Goal: Task Accomplishment & Management: Complete application form

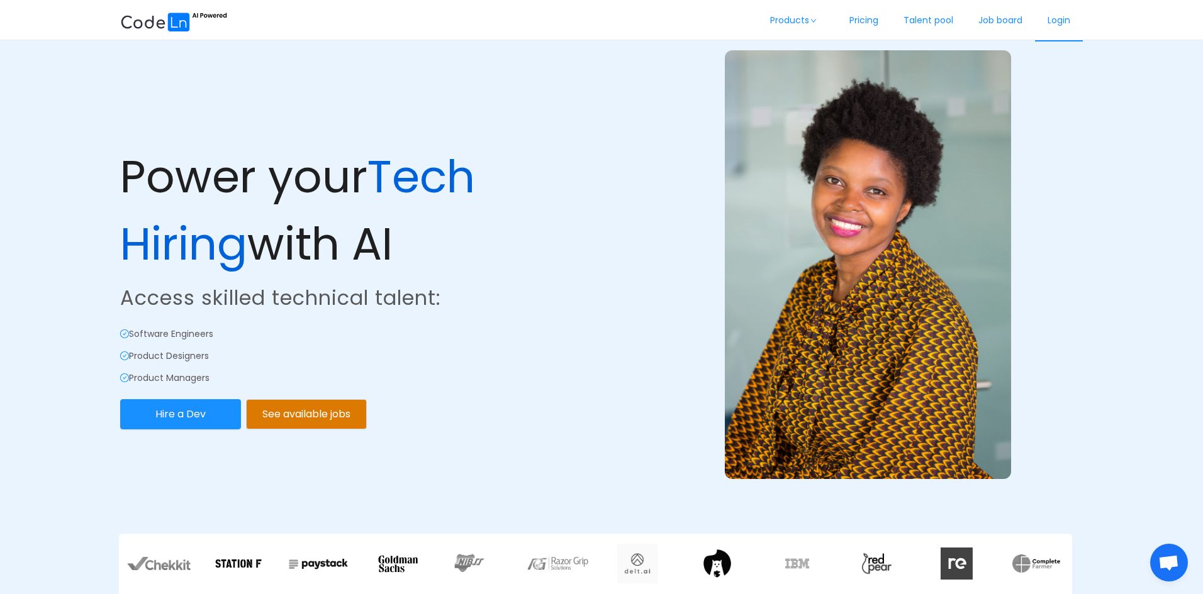
click at [1052, 21] on link "Login" at bounding box center [1059, 21] width 48 height 42
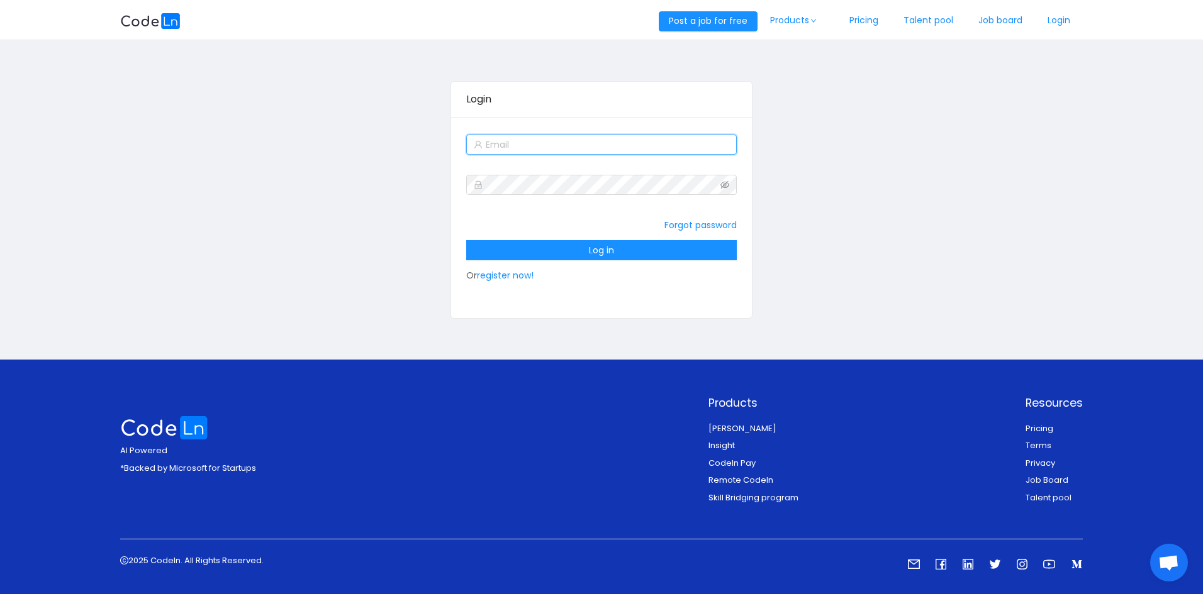
click at [583, 137] on input "text" at bounding box center [601, 145] width 270 height 20
type input "[EMAIL_ADDRESS][DOMAIN_NAME]"
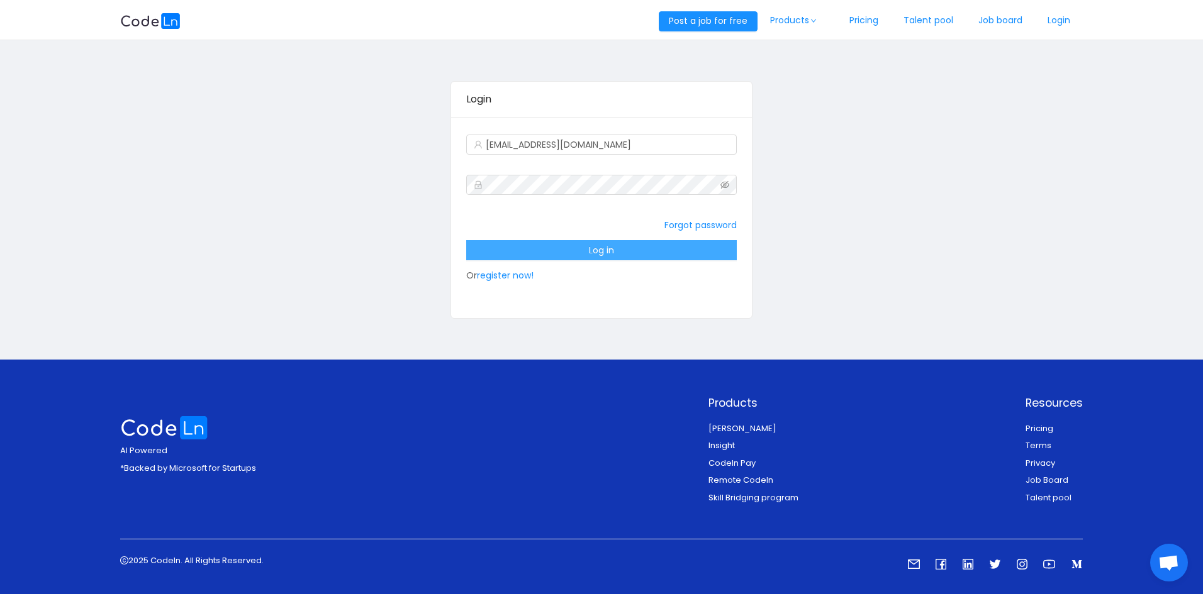
click at [555, 245] on button "Log in" at bounding box center [601, 250] width 270 height 20
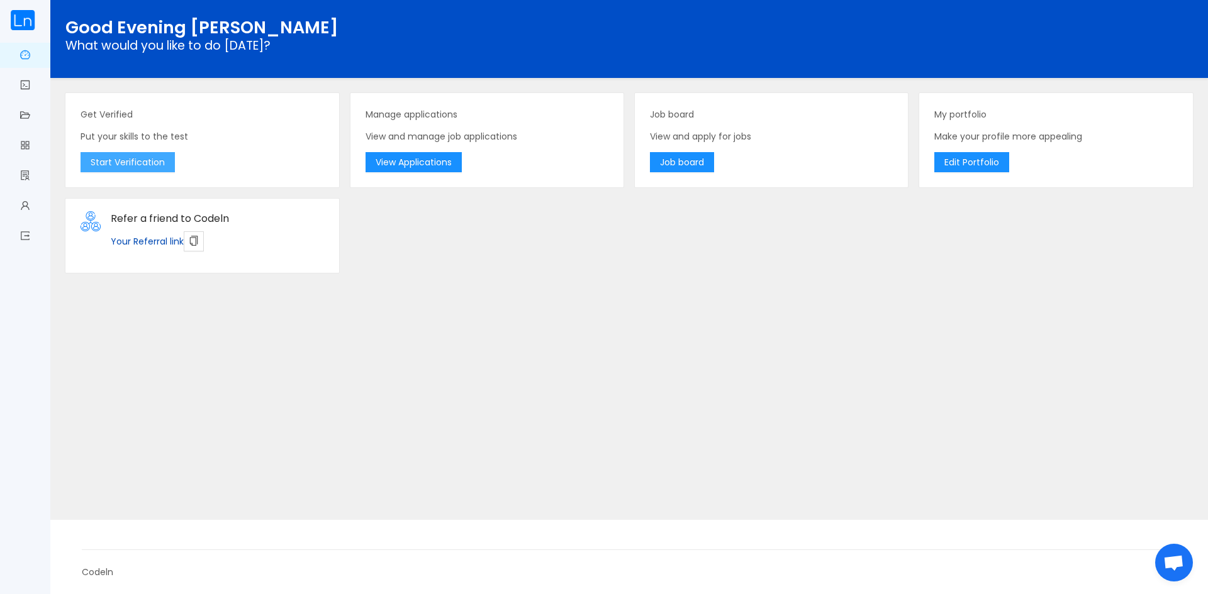
click at [130, 162] on button "Start Verification" at bounding box center [128, 162] width 94 height 20
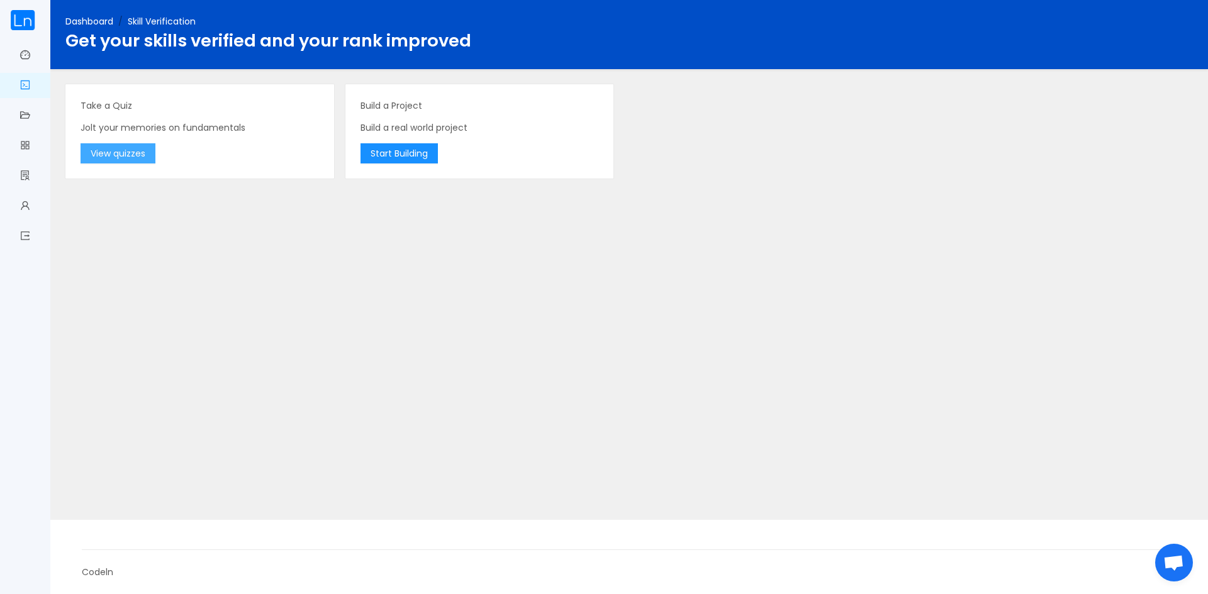
click at [127, 156] on button "View quizzes" at bounding box center [118, 153] width 75 height 20
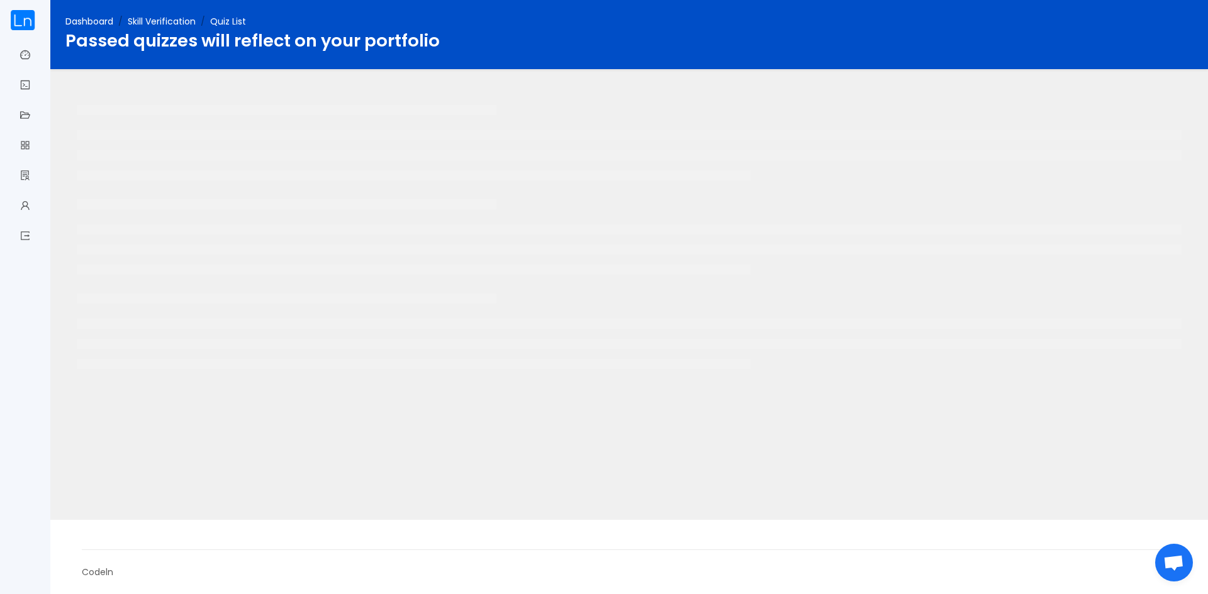
click at [230, 25] on span "Quiz List" at bounding box center [228, 21] width 36 height 13
click at [26, 56] on link "Dashboard" at bounding box center [25, 56] width 10 height 26
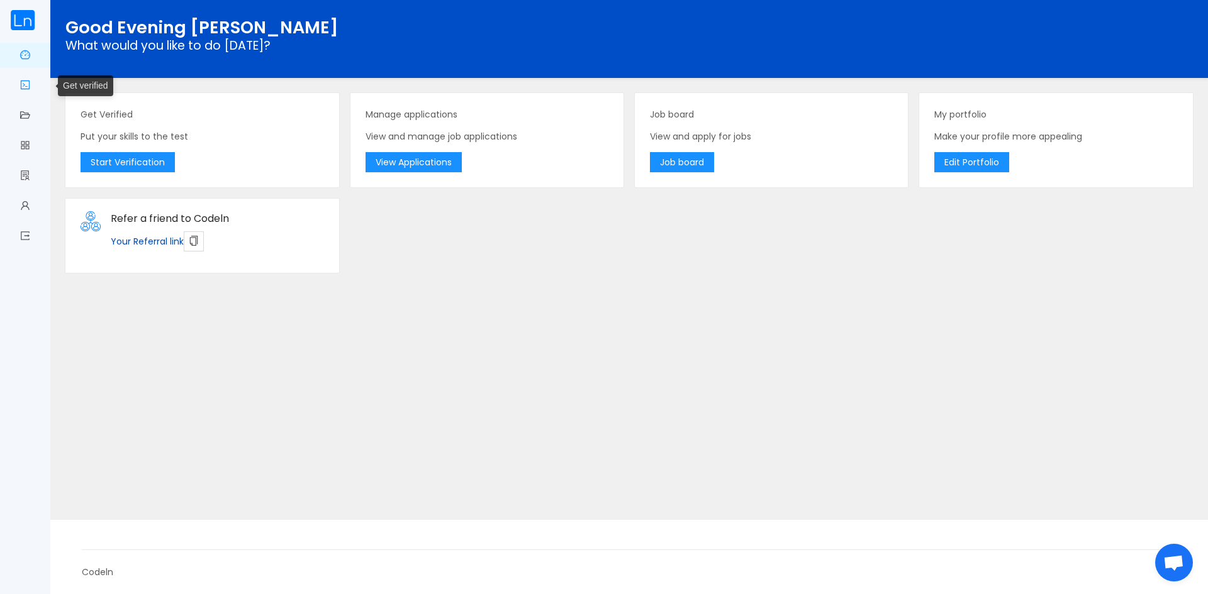
click at [30, 97] on link "Get verified" at bounding box center [25, 86] width 10 height 26
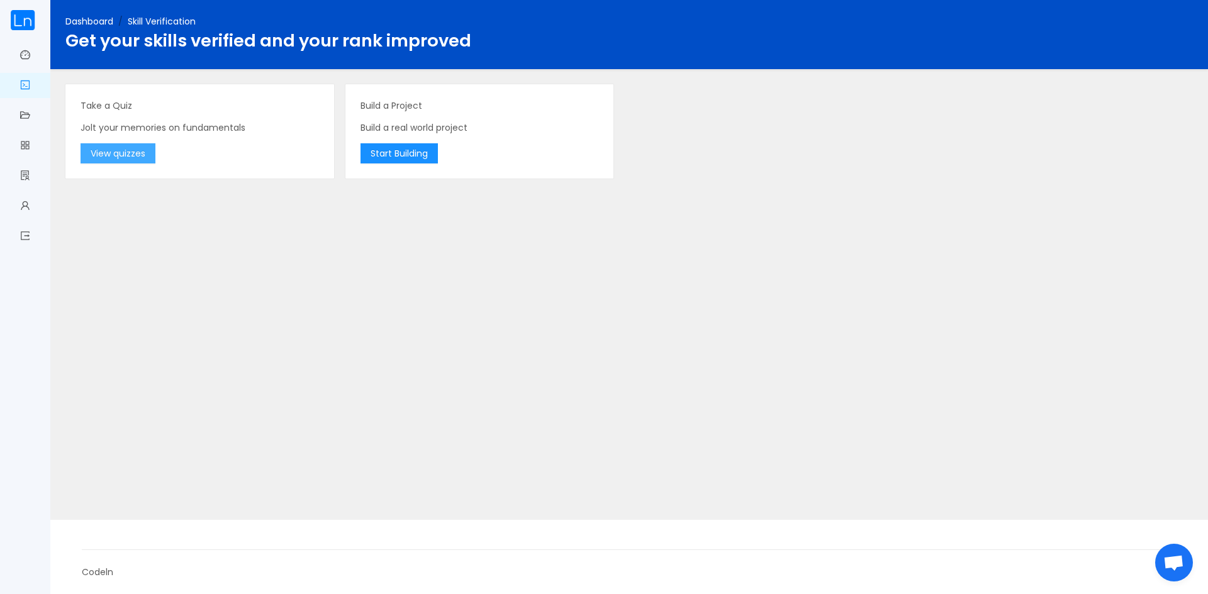
click at [102, 148] on button "View quizzes" at bounding box center [118, 153] width 75 height 20
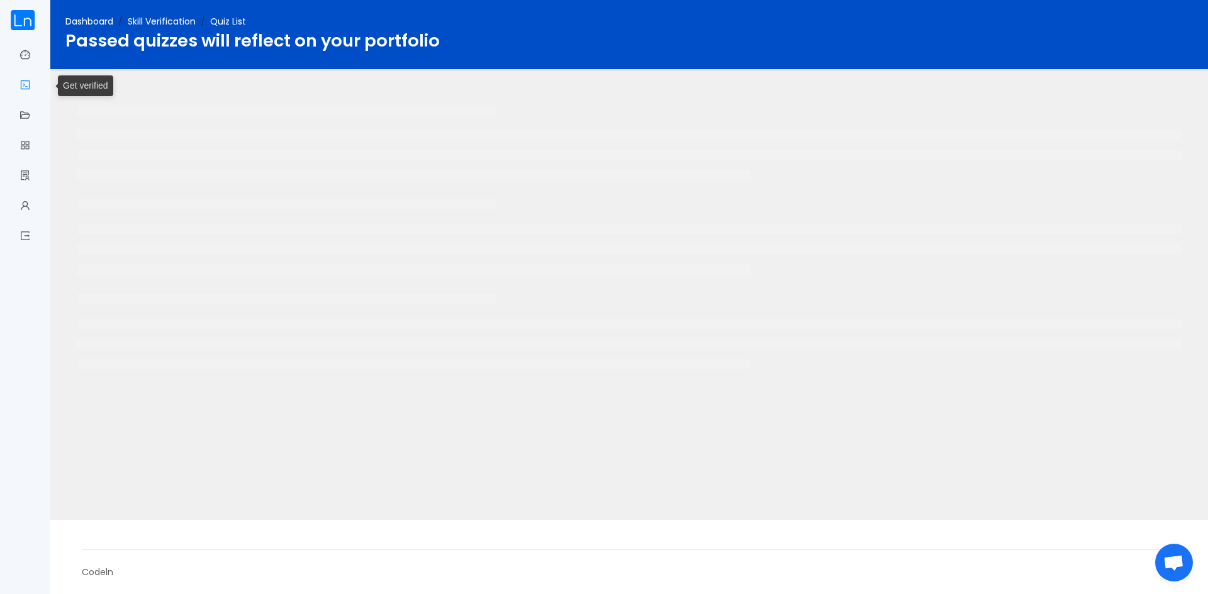
click at [26, 87] on link "Get verified" at bounding box center [25, 86] width 10 height 26
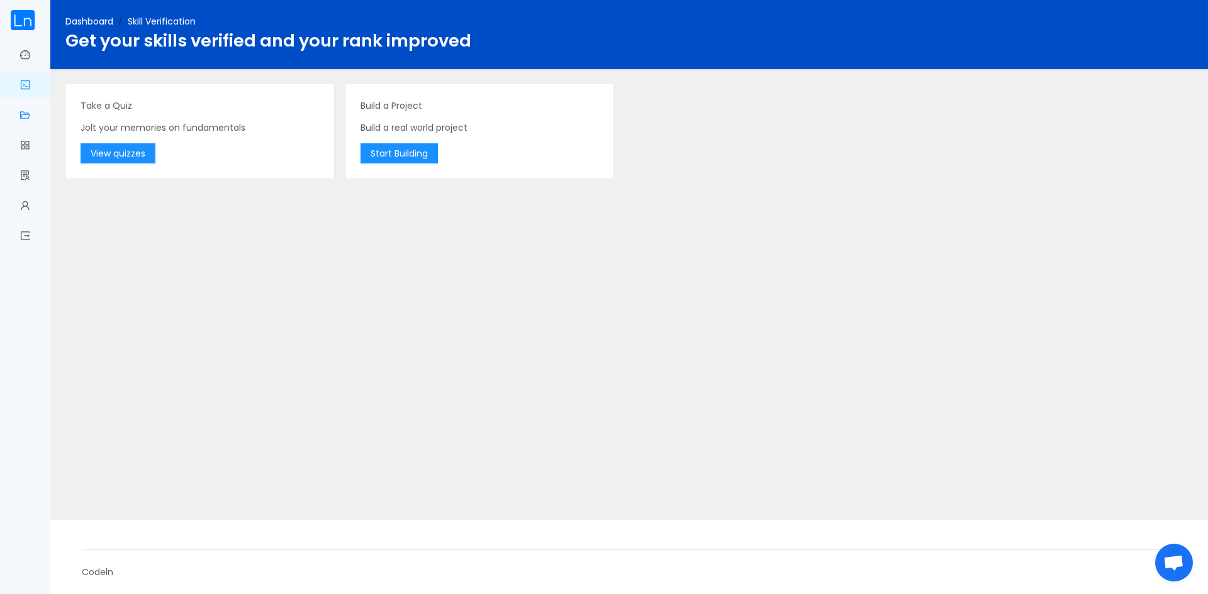
click at [29, 123] on link "Manage Applications" at bounding box center [25, 116] width 10 height 26
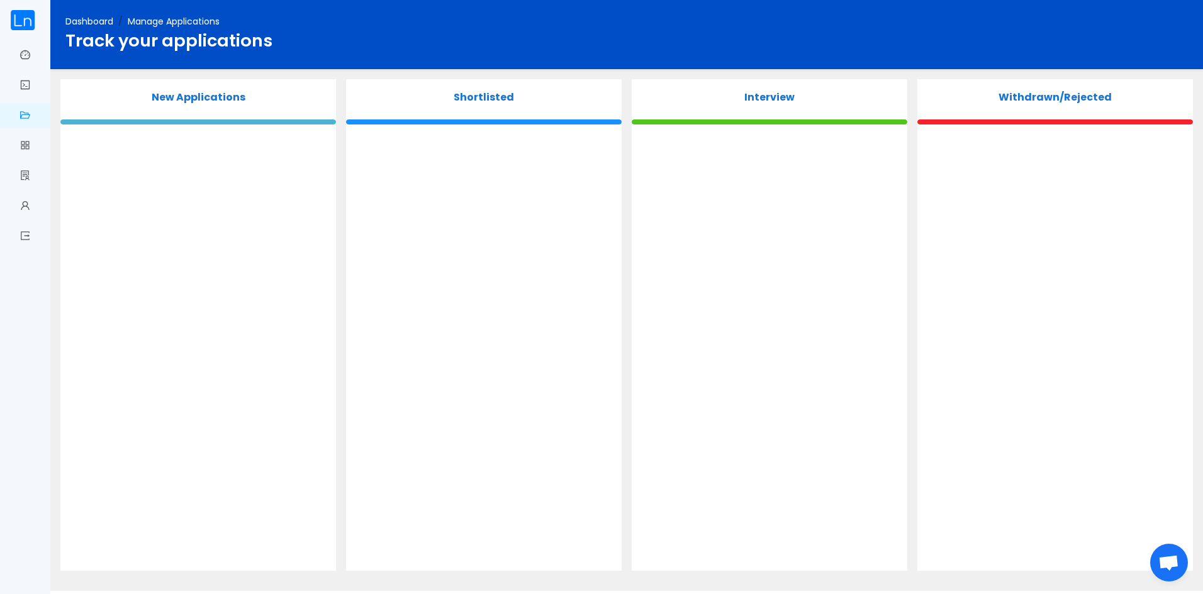
click at [488, 103] on p "Shortlisted" at bounding box center [484, 97] width 276 height 15
click at [23, 145] on link "Job board" at bounding box center [25, 146] width 10 height 26
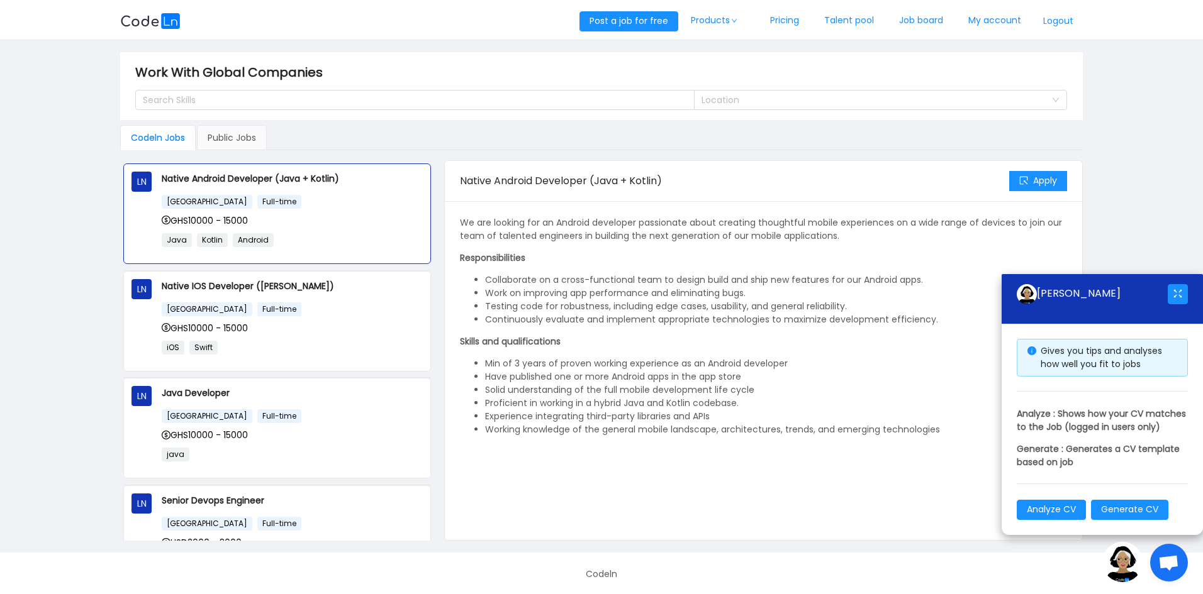
drag, startPoint x: 319, startPoint y: 76, endPoint x: 328, endPoint y: 88, distance: 14.8
click at [319, 77] on span "Work With Global Companies" at bounding box center [232, 72] width 195 height 20
click at [337, 95] on div "Search Skills" at bounding box center [409, 100] width 533 height 13
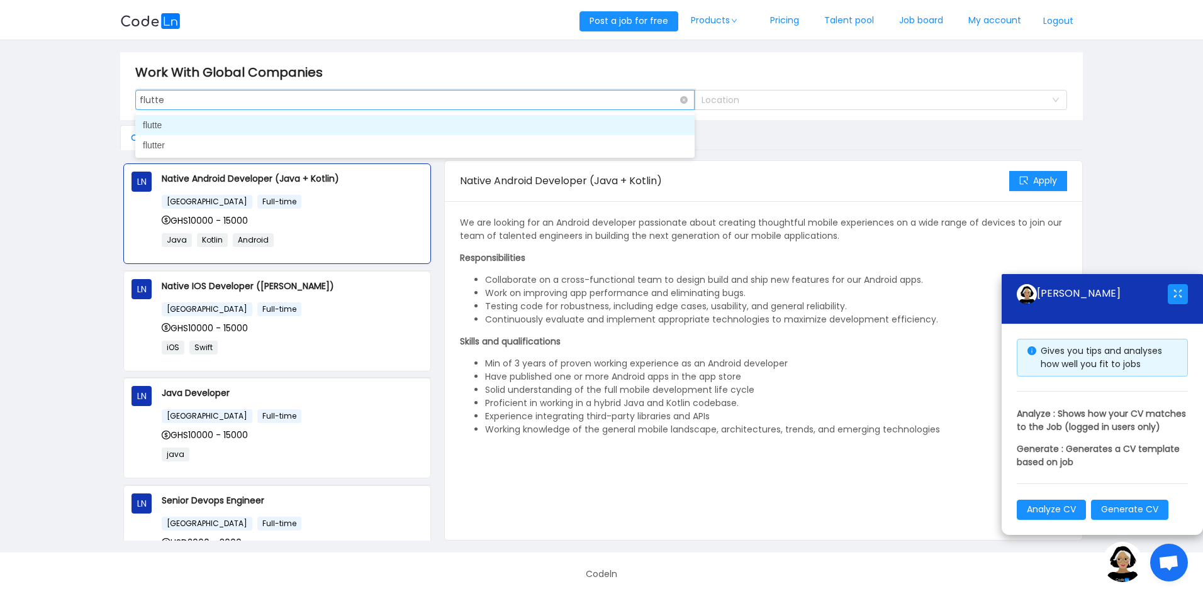
type input "flutter"
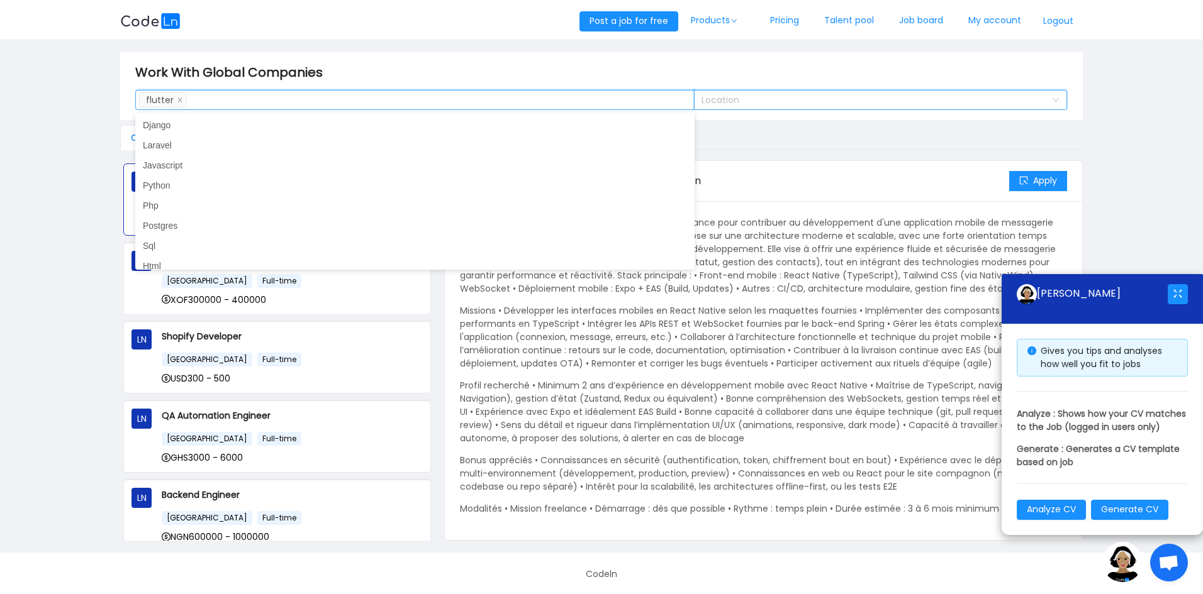
click at [878, 109] on div "Location" at bounding box center [876, 100] width 350 height 19
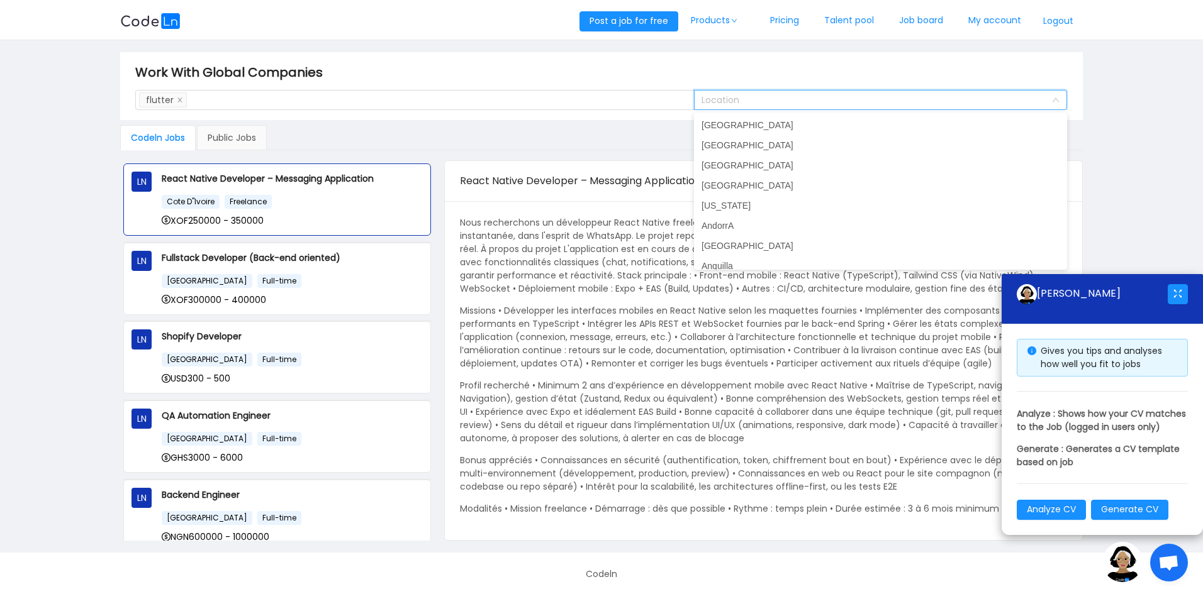
click at [586, 115] on div "Work With Global Companies Search Skills flutter Location" at bounding box center [601, 86] width 963 height 68
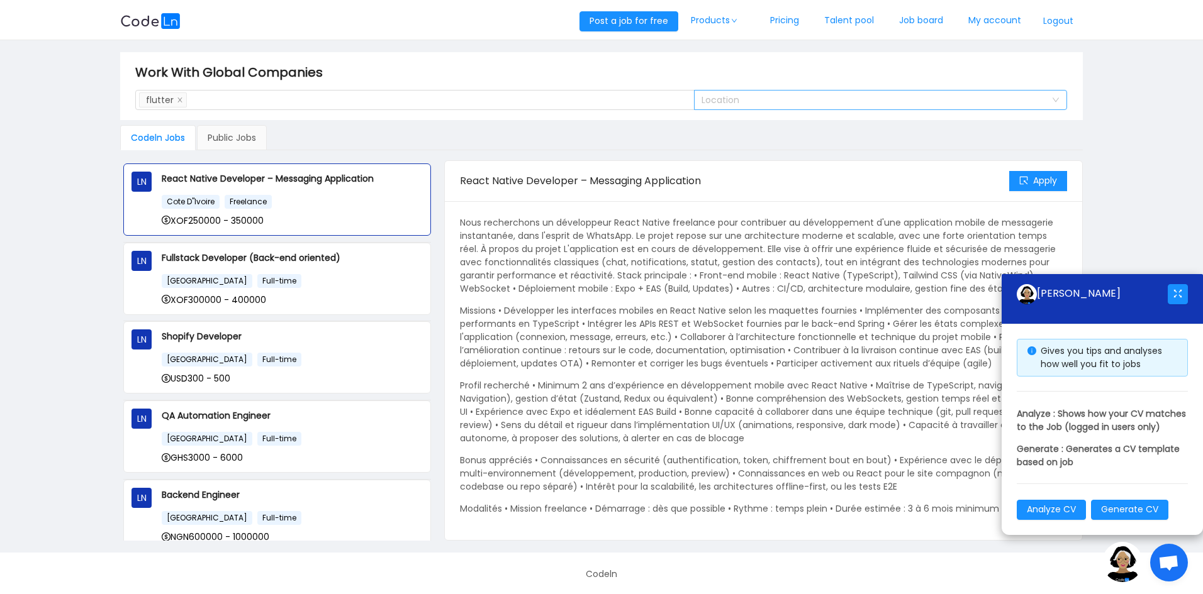
click at [745, 102] on div "Location" at bounding box center [873, 100] width 344 height 13
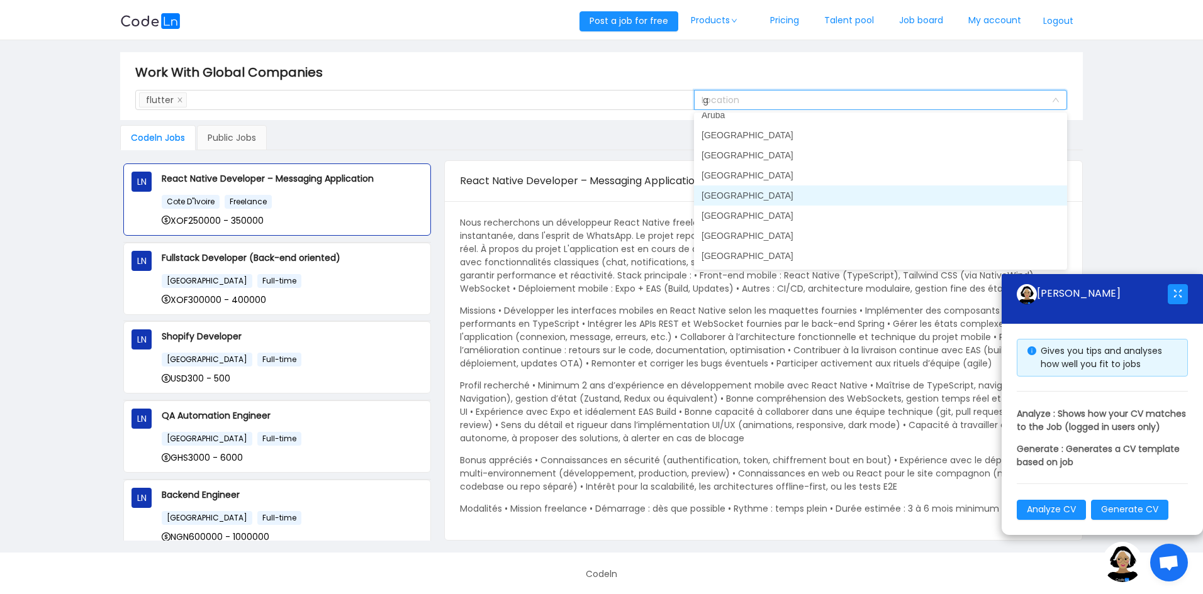
scroll to position [3, 0]
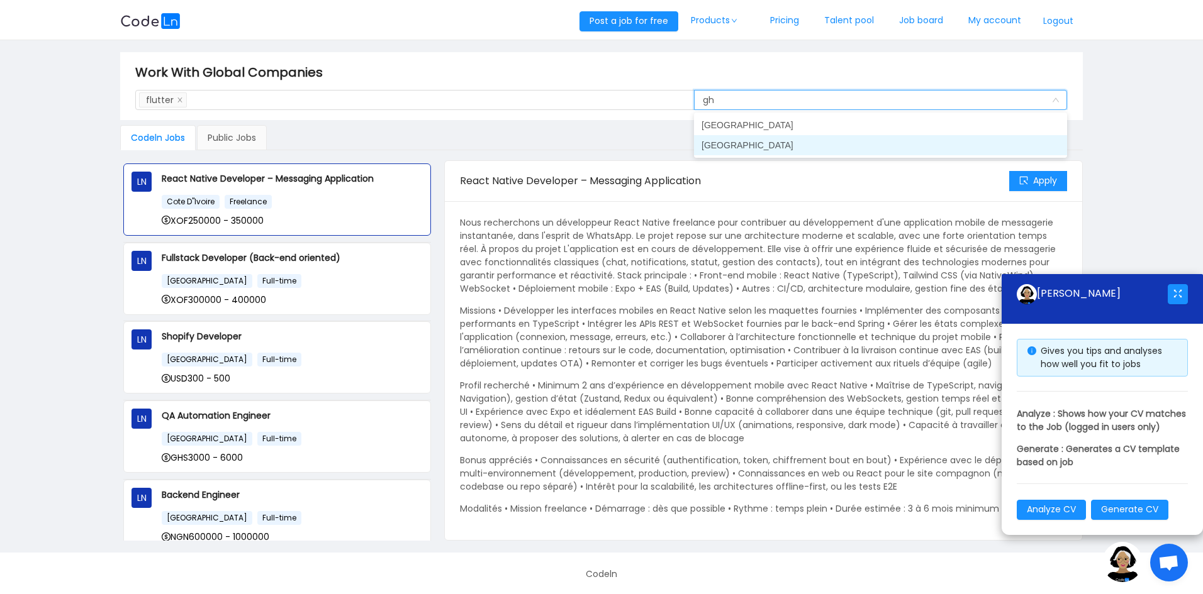
click at [739, 141] on li "[GEOGRAPHIC_DATA]" at bounding box center [880, 145] width 373 height 20
type input "gh"
click at [772, 94] on div "Location [GEOGRAPHIC_DATA]" at bounding box center [876, 100] width 350 height 19
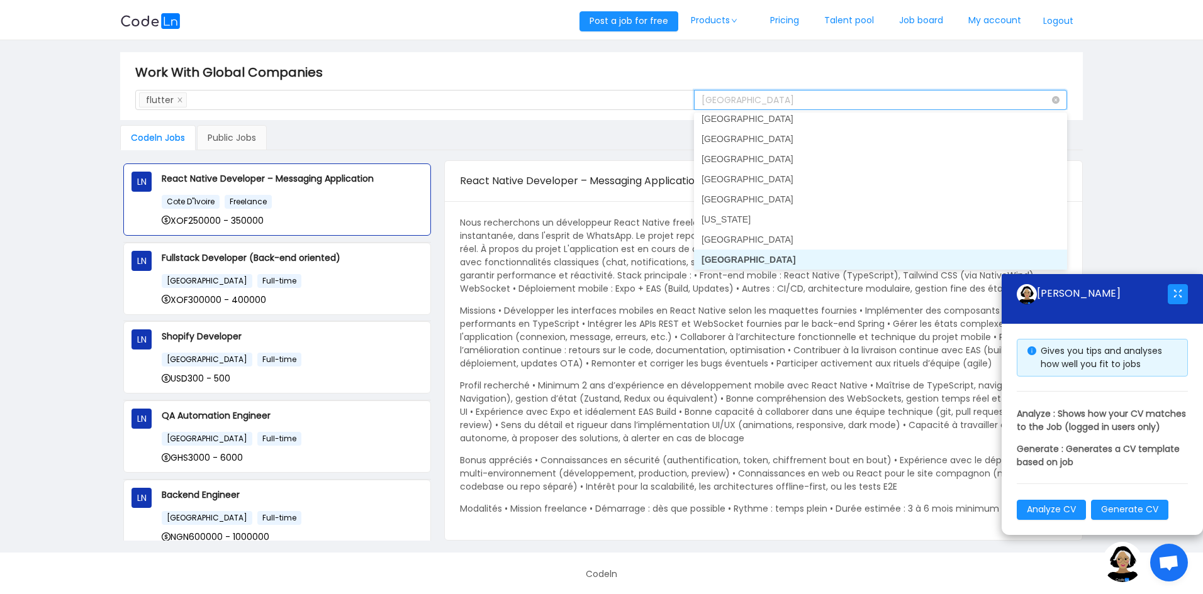
click at [844, 103] on input at bounding box center [876, 100] width 350 height 19
click at [740, 259] on li "[GEOGRAPHIC_DATA]" at bounding box center [880, 260] width 373 height 20
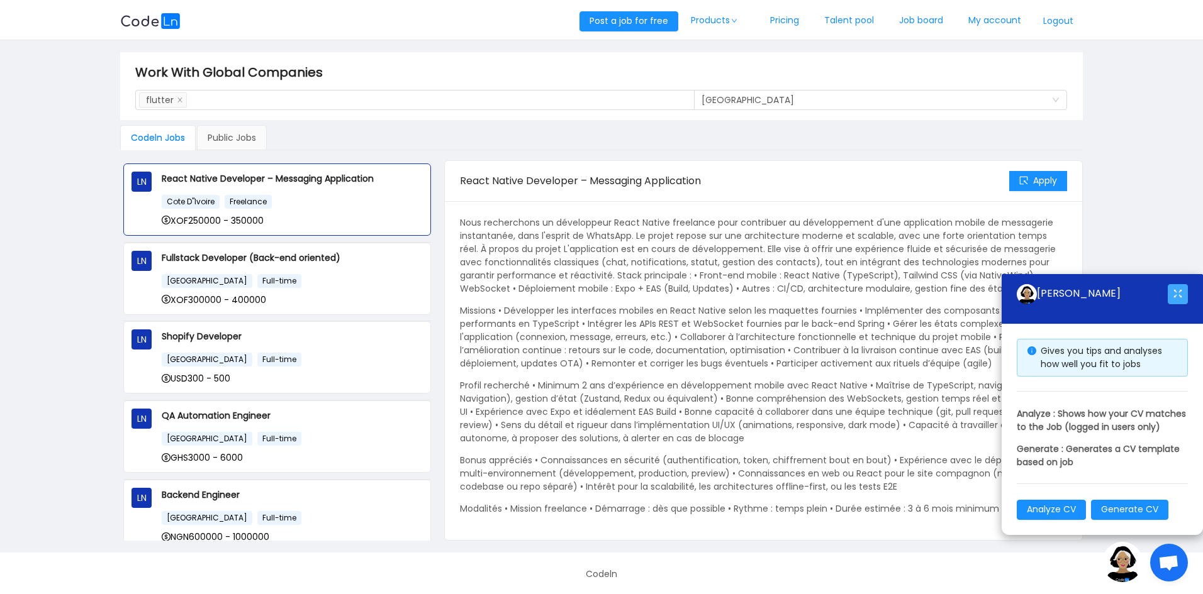
click at [1180, 284] on button "button" at bounding box center [1178, 294] width 20 height 20
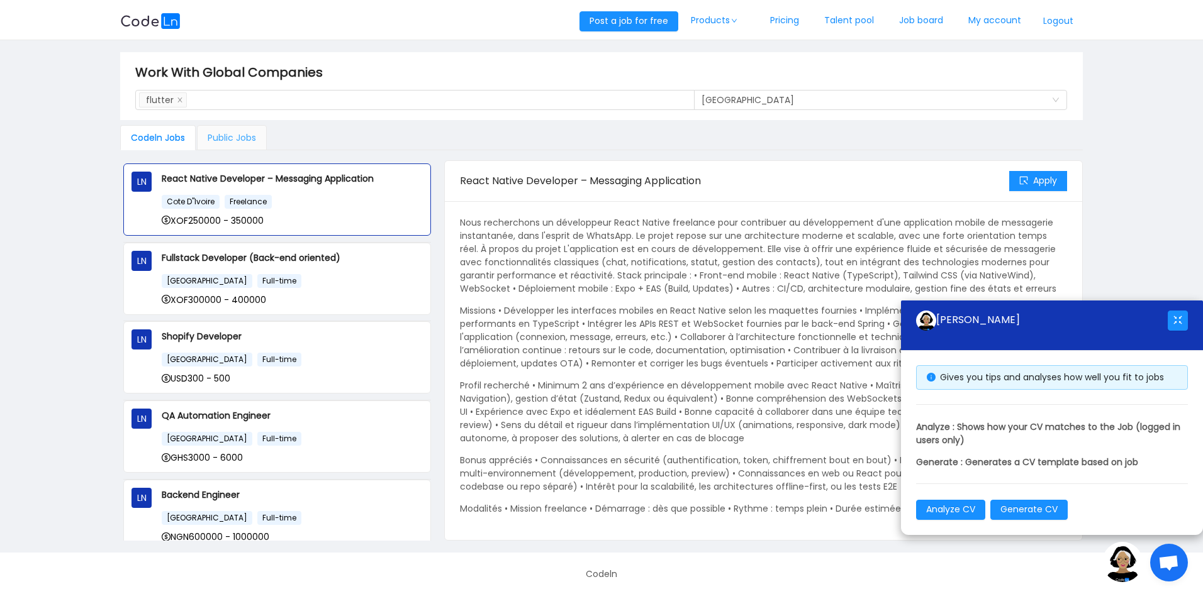
click at [221, 139] on div "Public Jobs" at bounding box center [232, 137] width 70 height 25
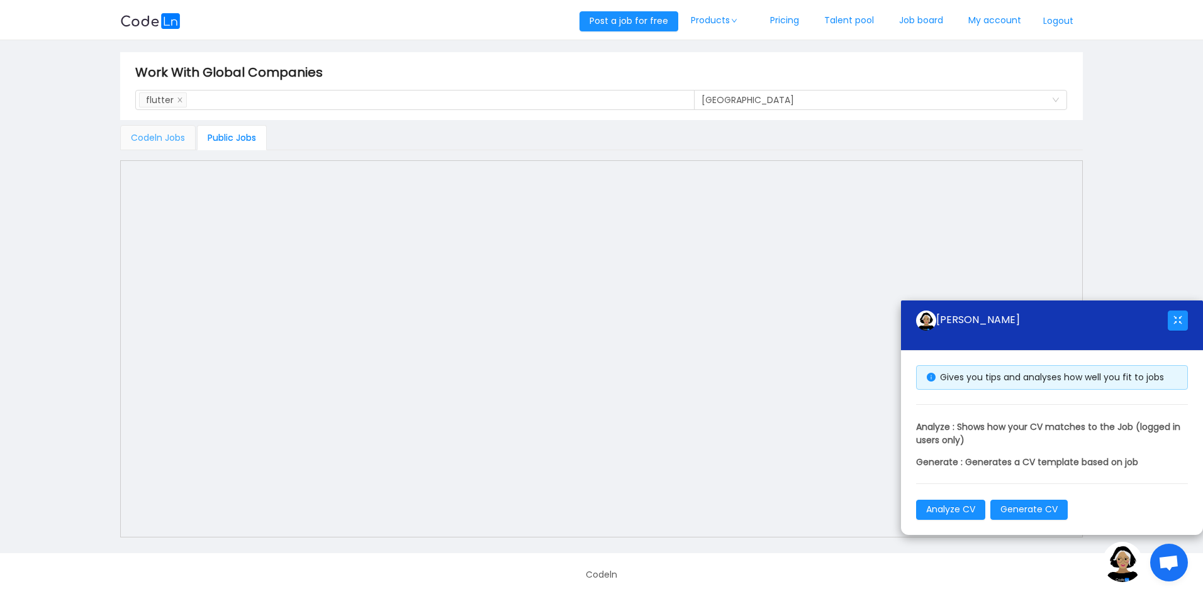
click at [134, 130] on div "Codeln Jobs" at bounding box center [157, 137] width 75 height 25
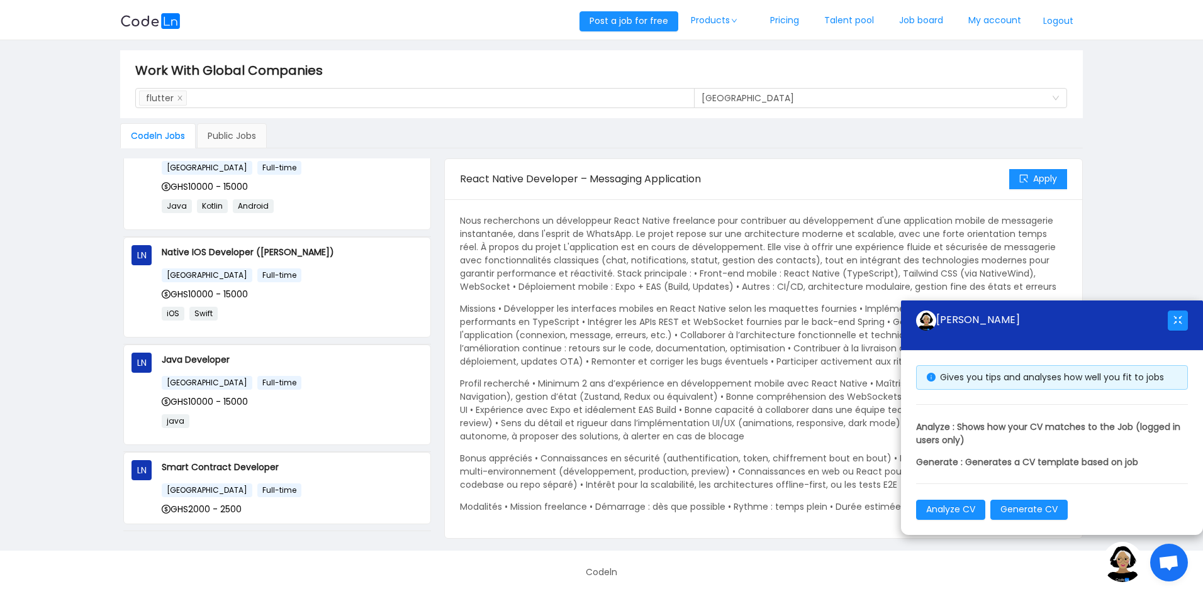
scroll to position [376, 0]
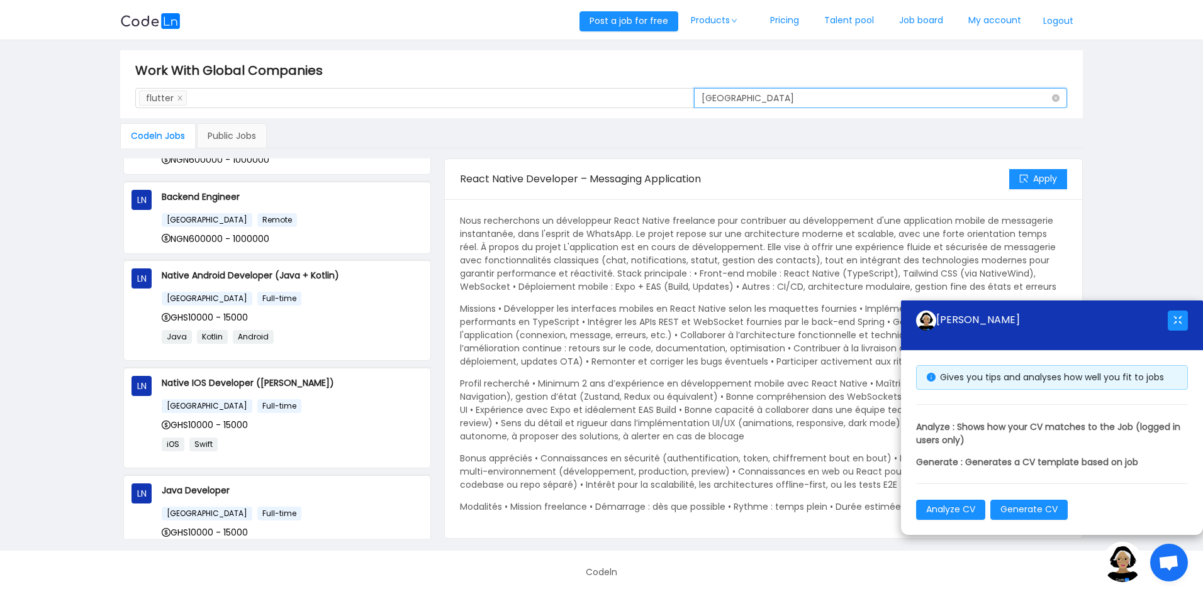
click at [800, 96] on div "Location [GEOGRAPHIC_DATA]" at bounding box center [876, 98] width 350 height 19
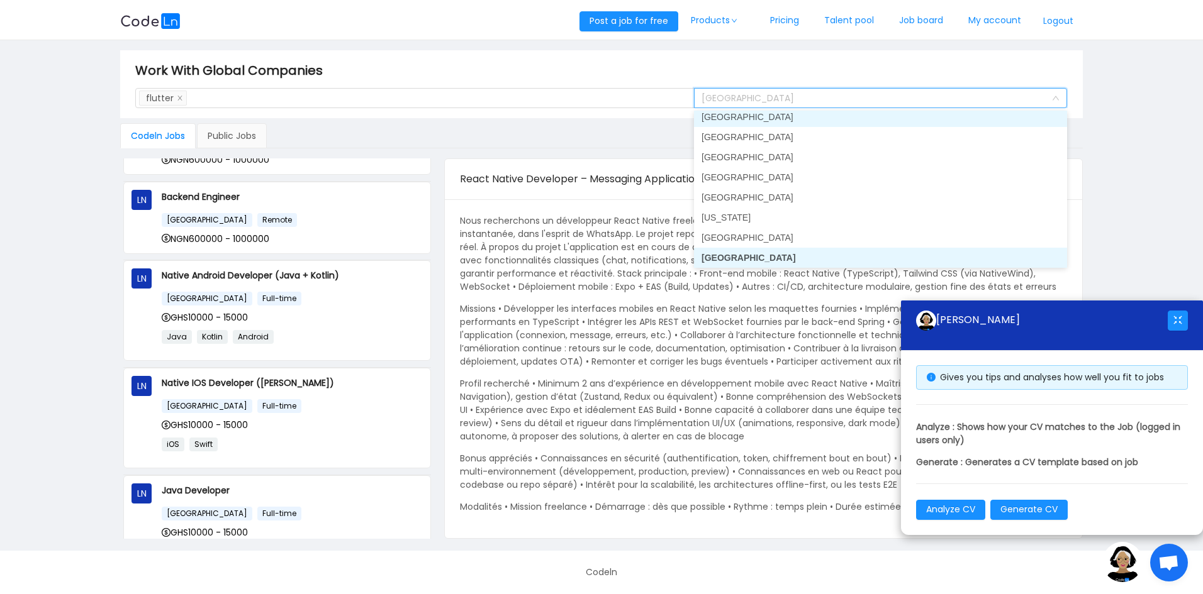
scroll to position [1492, 0]
click at [772, 118] on li "[GEOGRAPHIC_DATA]" at bounding box center [880, 121] width 373 height 20
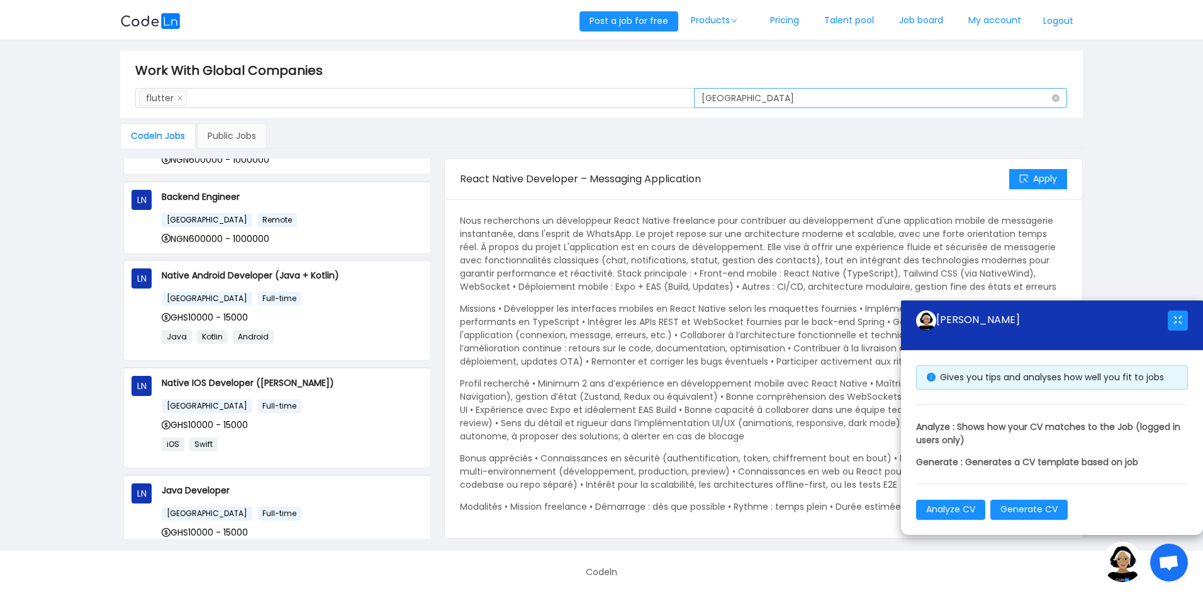
click at [806, 98] on div "Location [GEOGRAPHIC_DATA]" at bounding box center [876, 98] width 350 height 19
click at [206, 137] on div "Public Jobs" at bounding box center [232, 135] width 70 height 25
